Goal: Navigation & Orientation: Find specific page/section

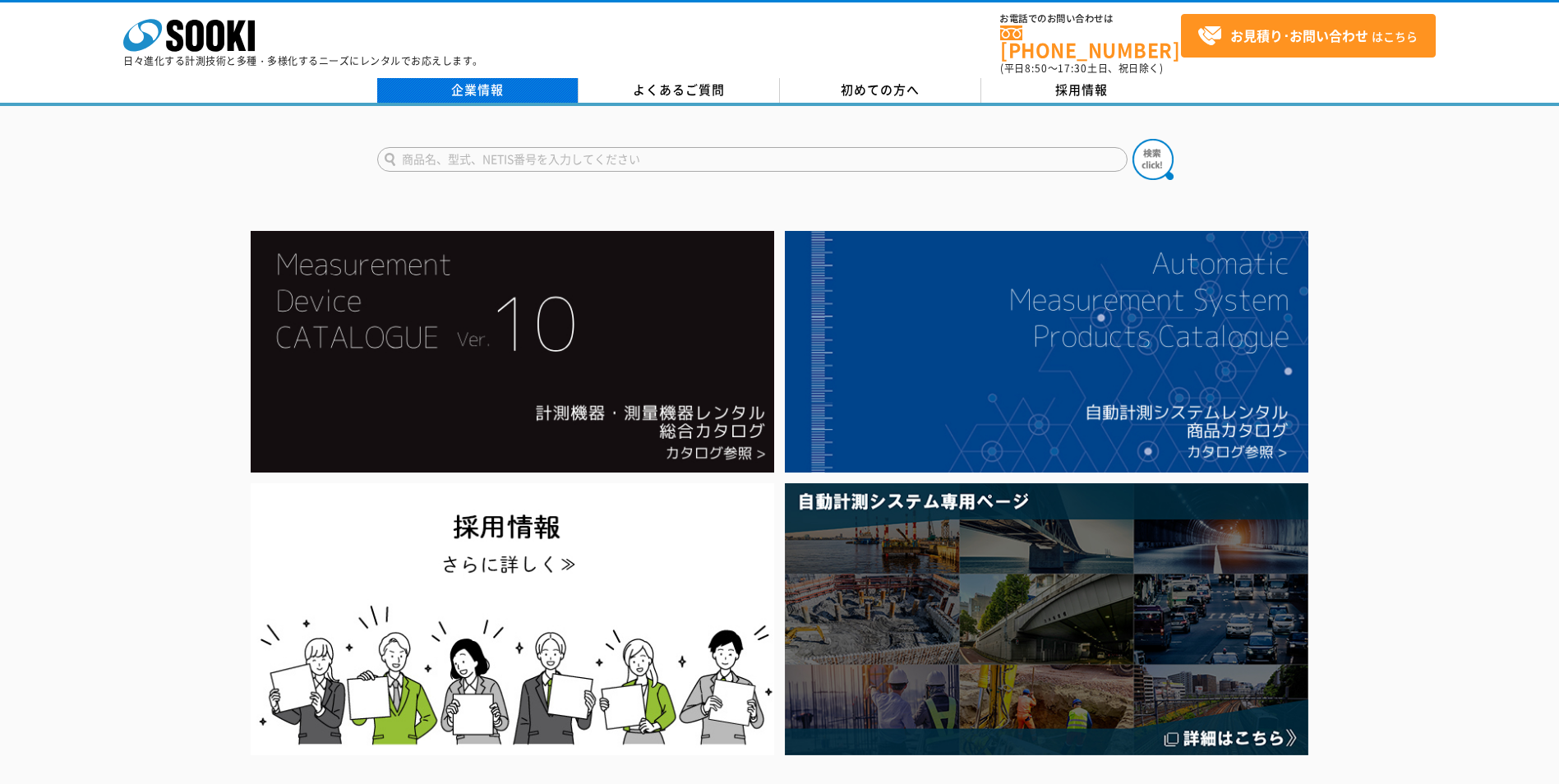
click at [509, 78] on link "企業情報" at bounding box center [478, 90] width 202 height 24
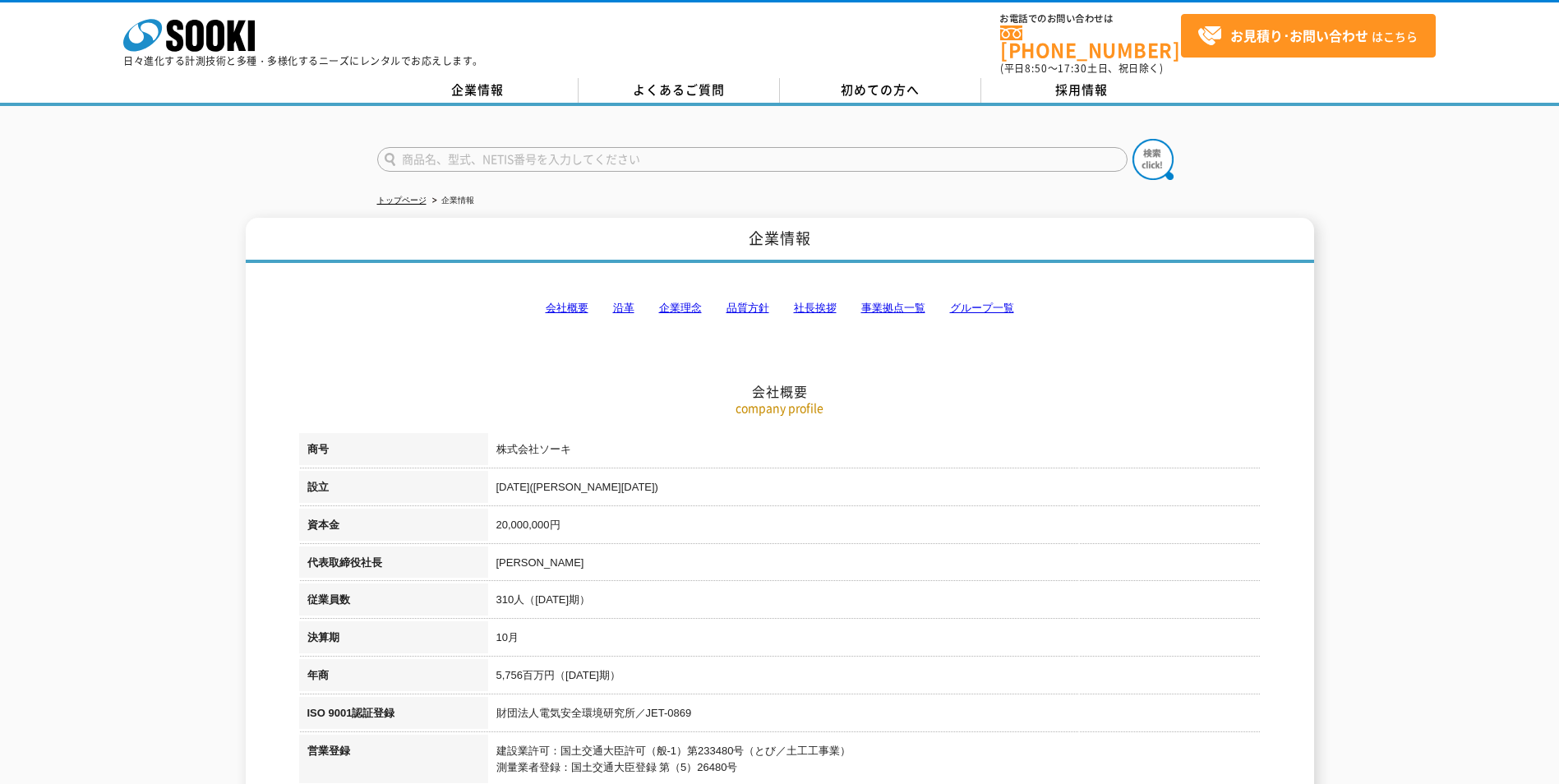
click at [971, 302] on link "グループ一覧" at bounding box center [981, 308] width 64 height 13
click at [822, 302] on link "社長挨拶" at bounding box center [815, 308] width 42 height 13
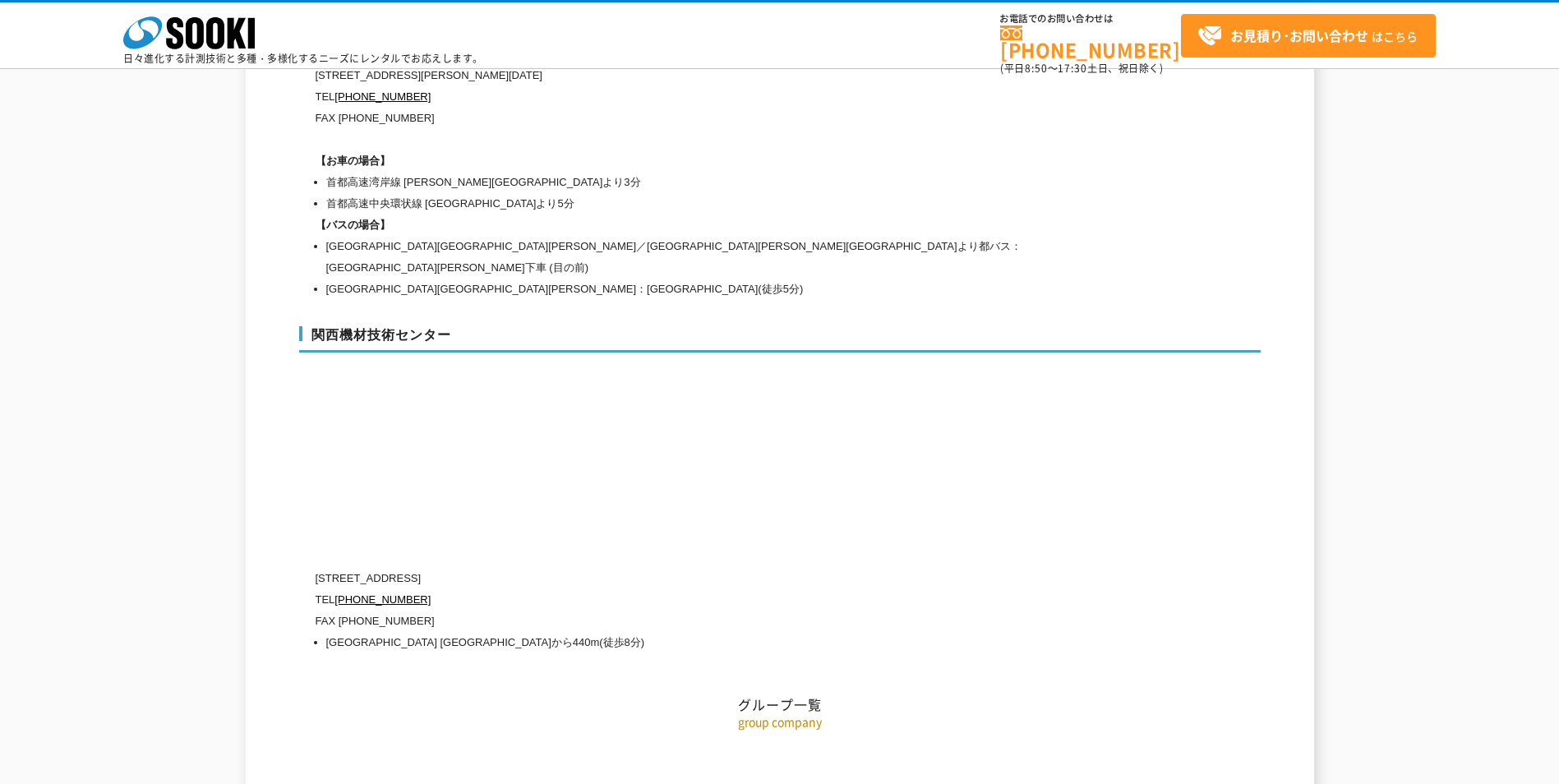
scroll to position [7349, 0]
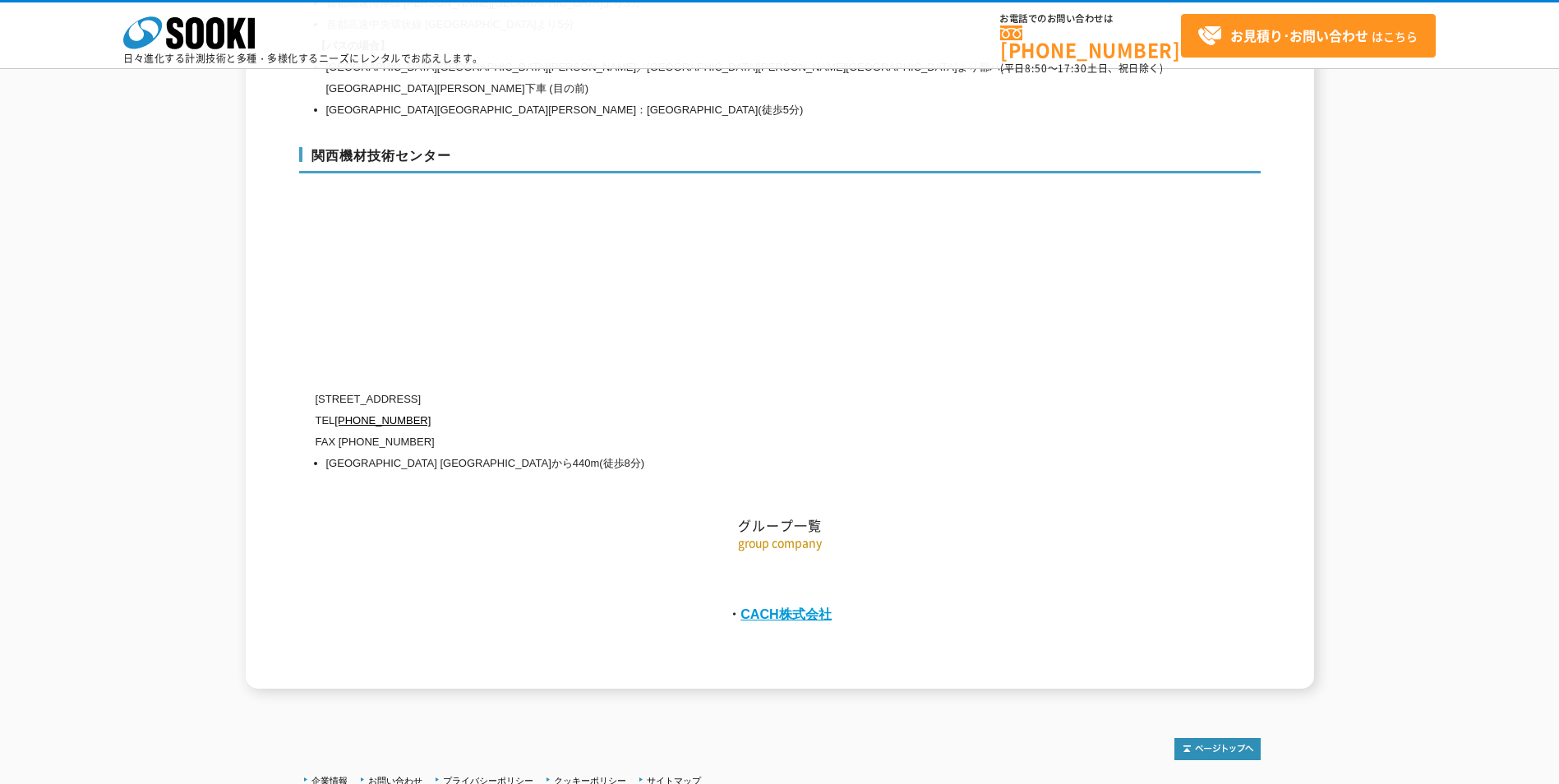
click at [761, 607] on link "CACH株式会社" at bounding box center [786, 614] width 91 height 14
